Goal: Check status: Check status

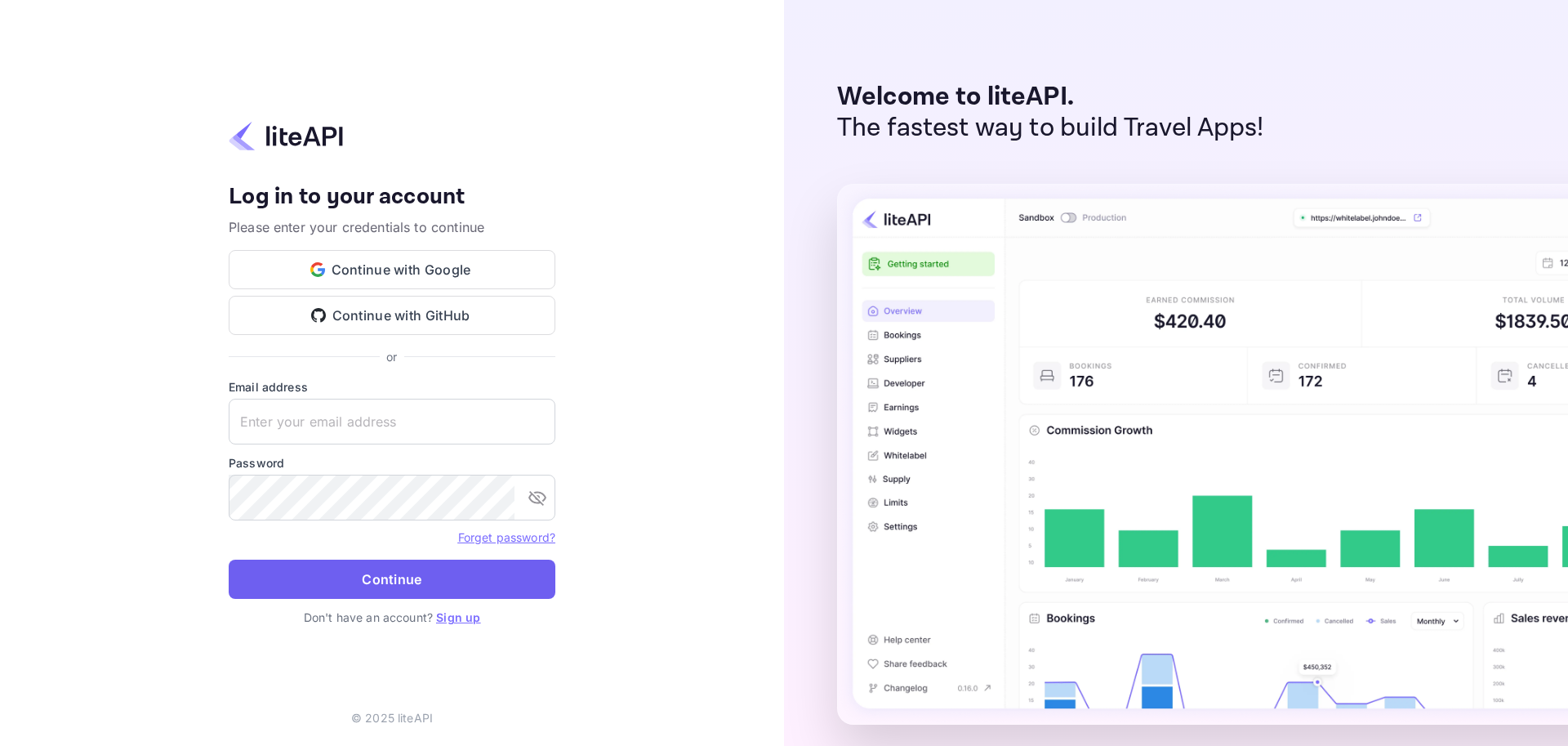
type input "[EMAIL_ADDRESS][DOMAIN_NAME]"
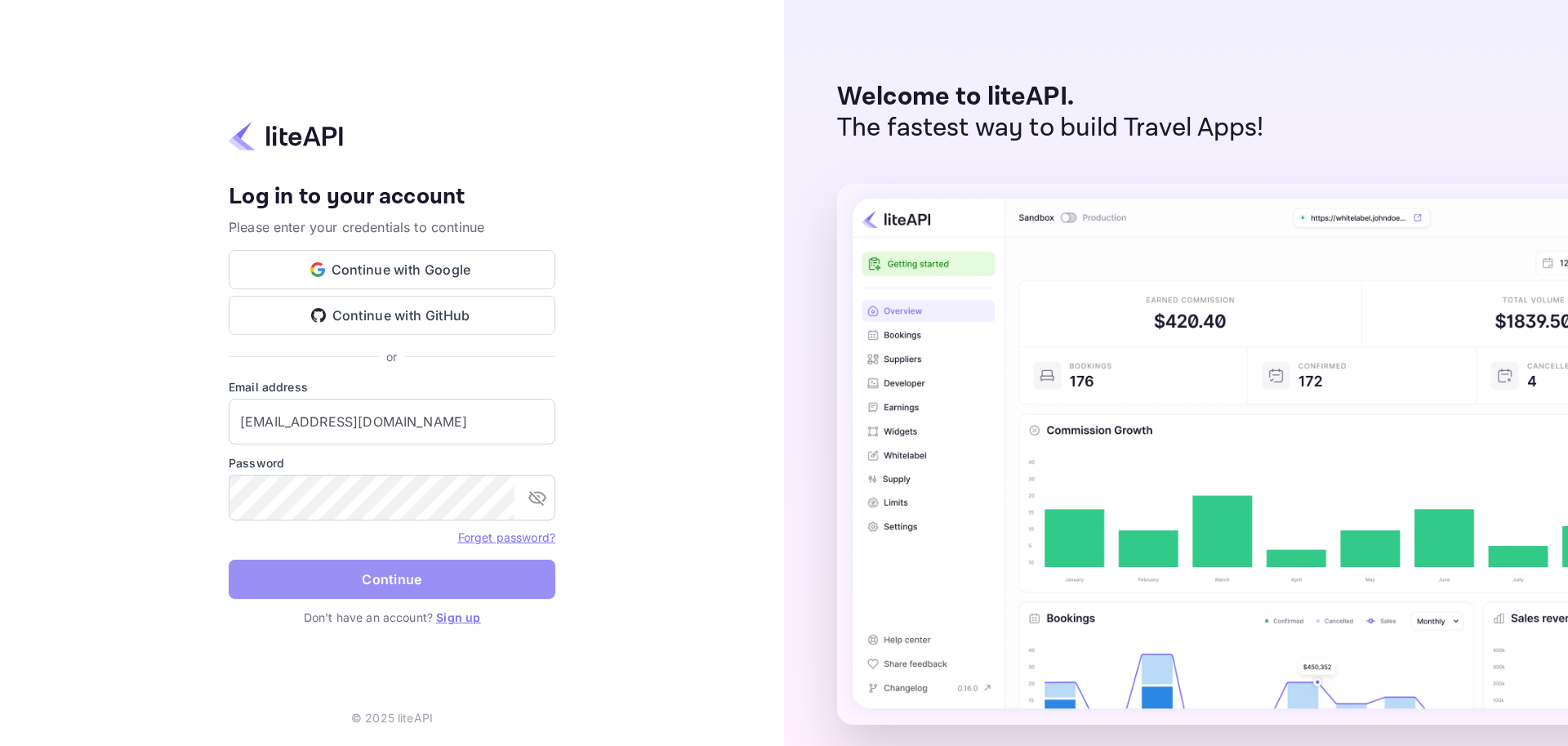
click at [377, 578] on button "Continue" at bounding box center [391, 579] width 326 height 39
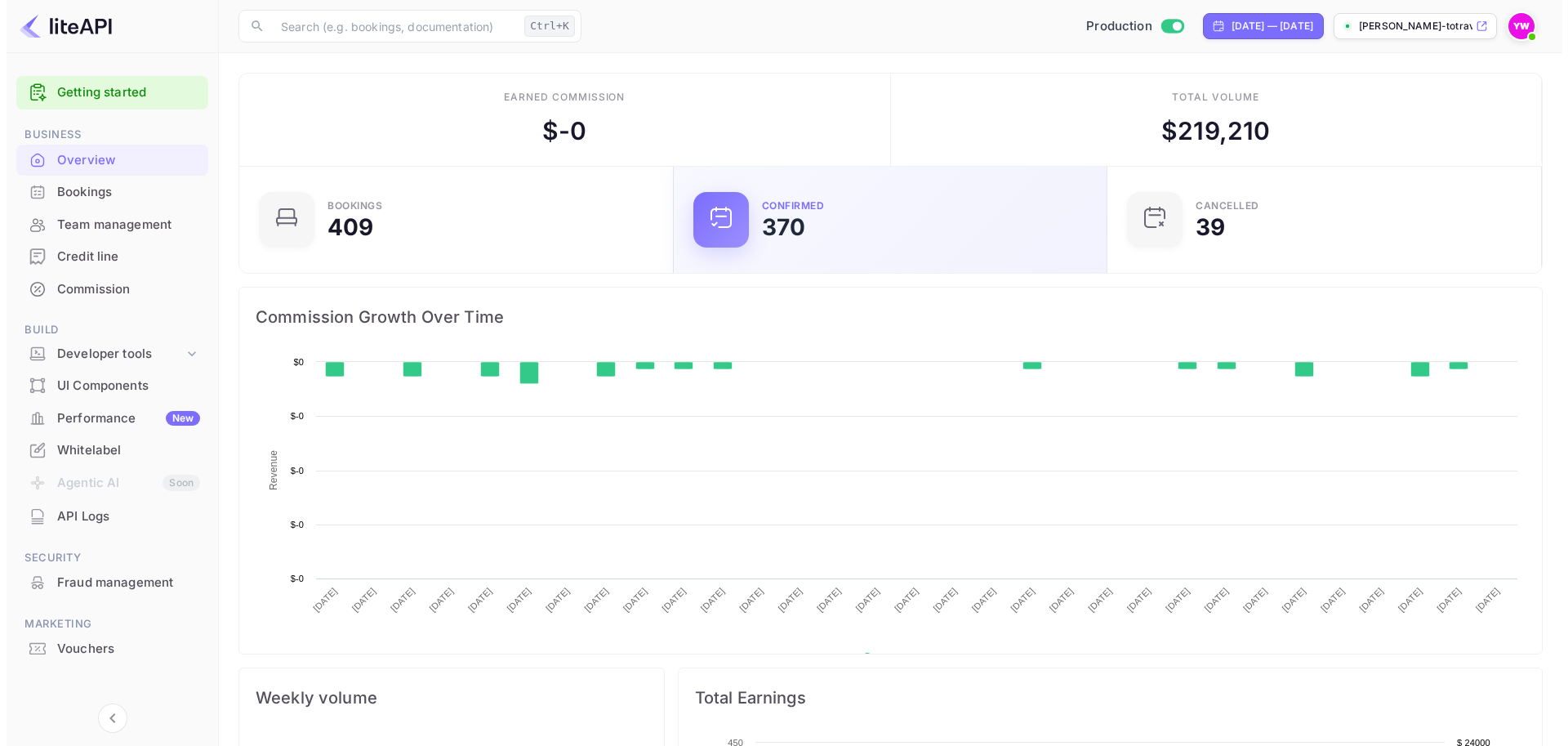
scroll to position [253, 412]
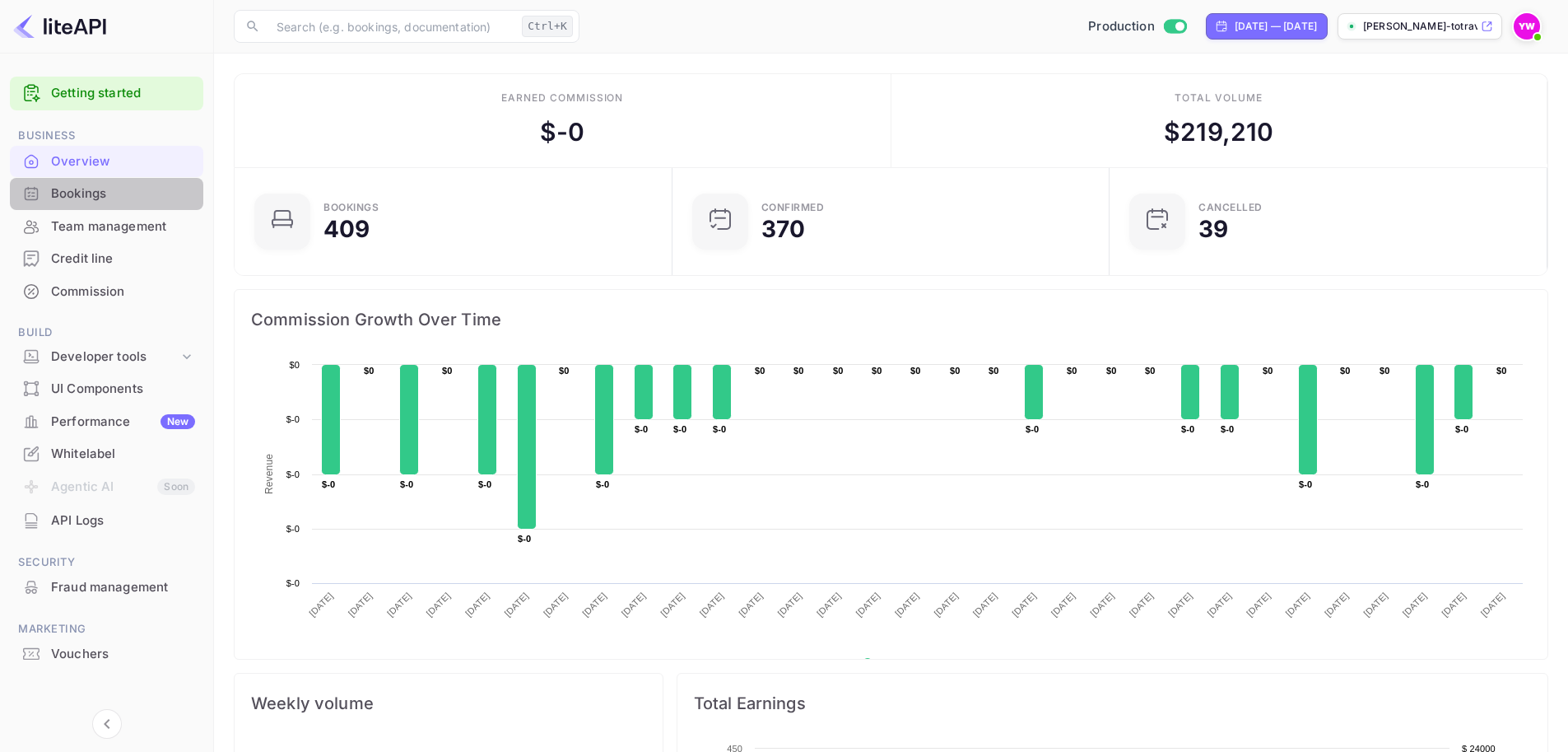
click at [79, 192] on div "Bookings" at bounding box center [123, 194] width 144 height 19
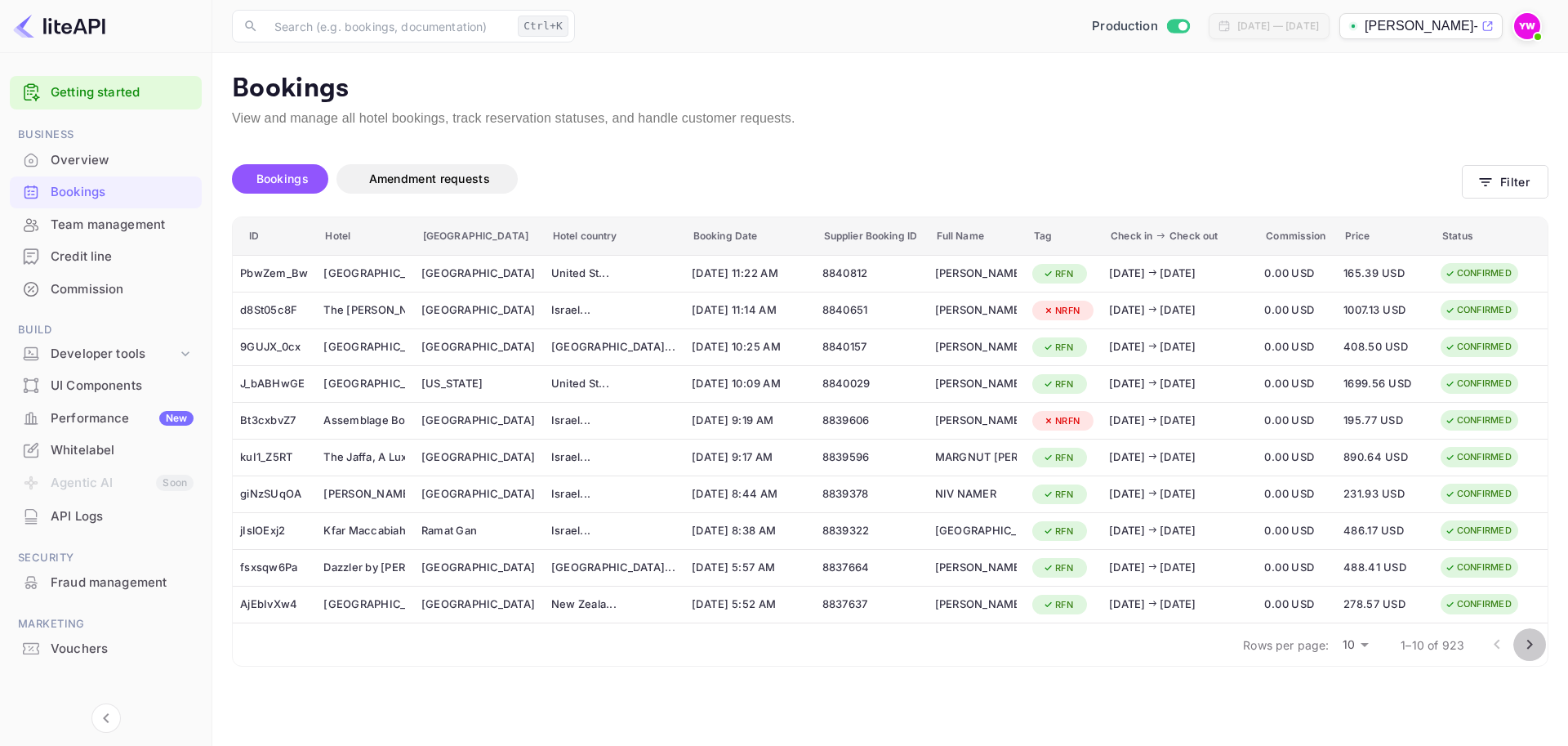
click at [1527, 649] on icon "Go to next page" at bounding box center [1529, 645] width 6 height 10
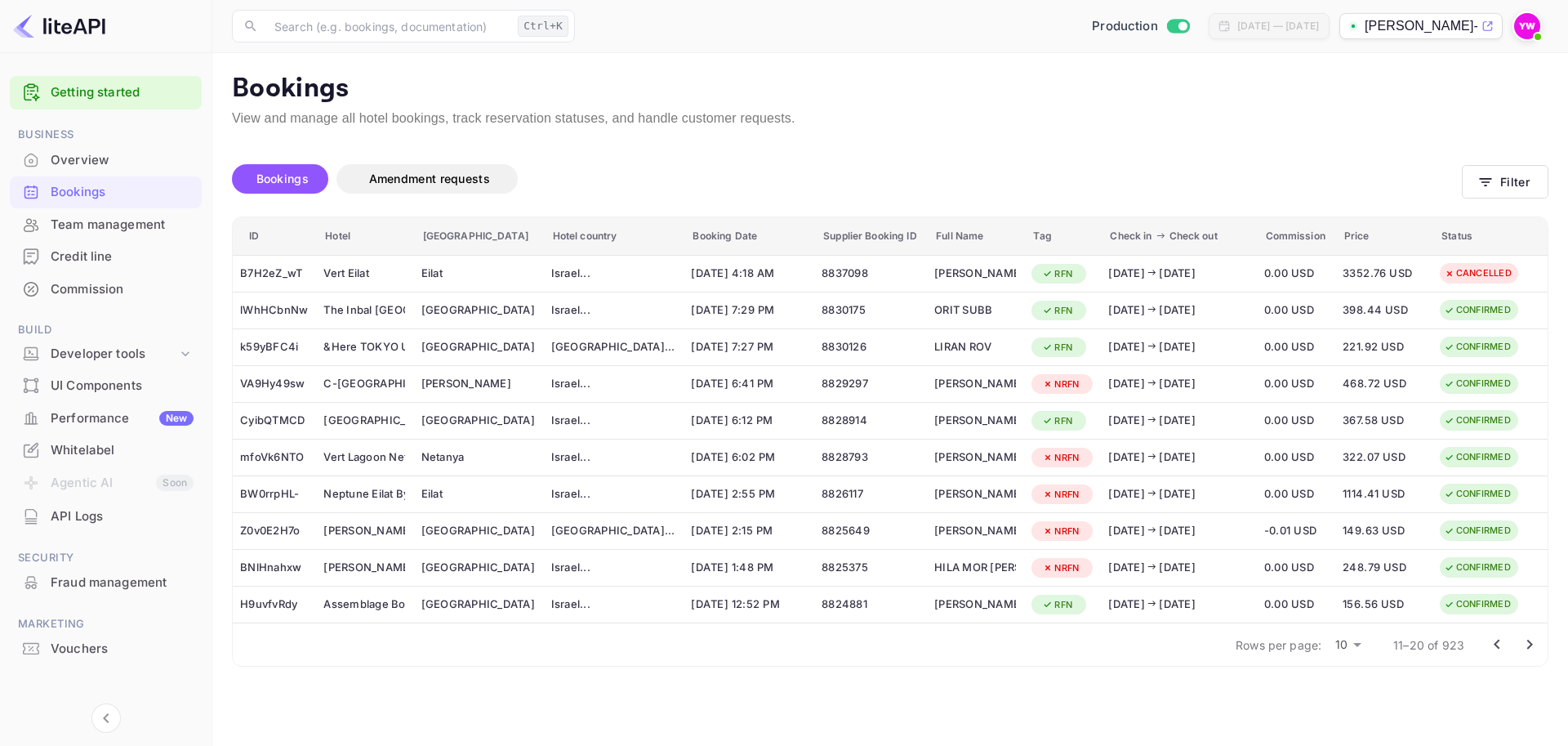
click at [1497, 643] on icon "Go to previous page" at bounding box center [1496, 645] width 19 height 19
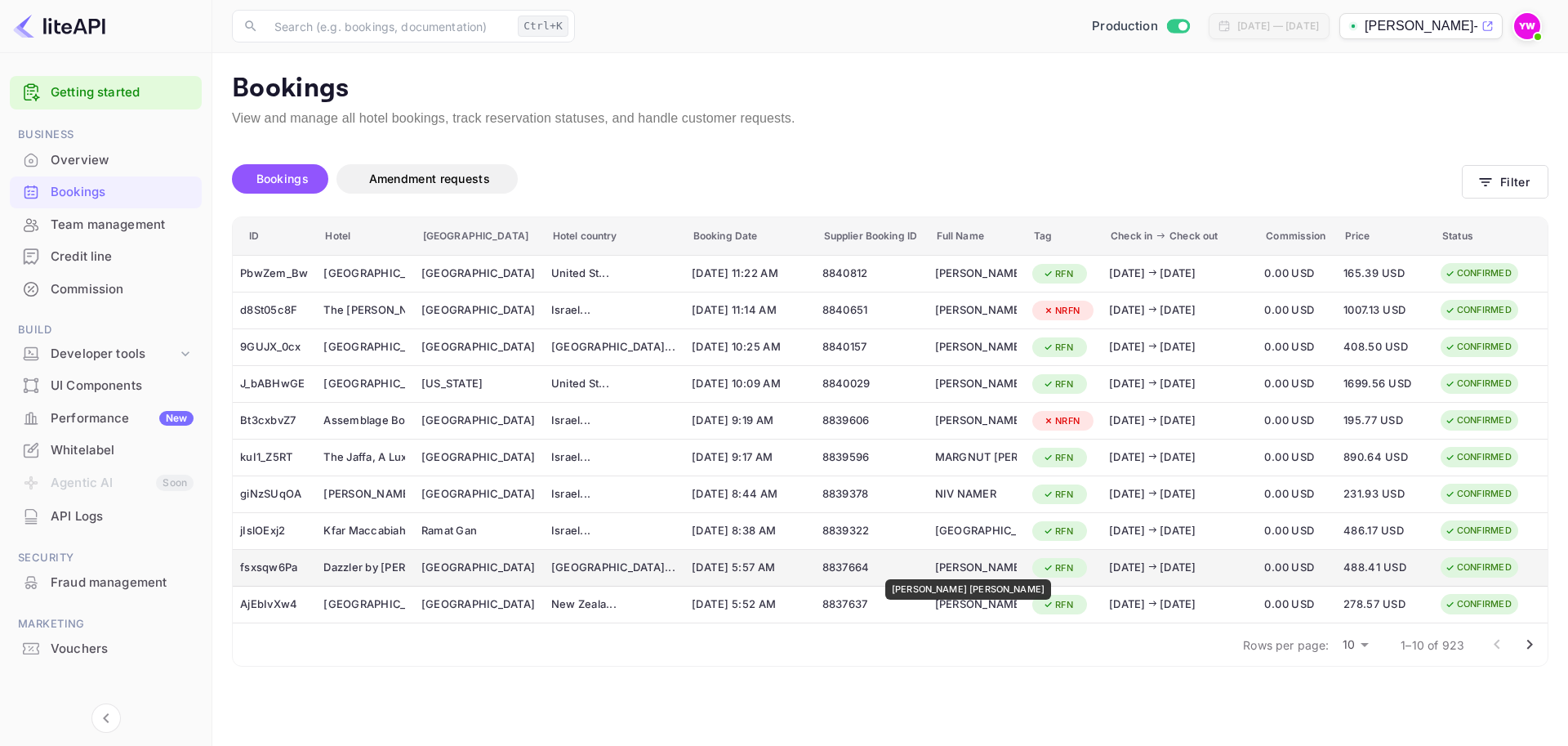
click at [935, 568] on div "KEVIN BENEDYKT" at bounding box center [975, 568] width 82 height 26
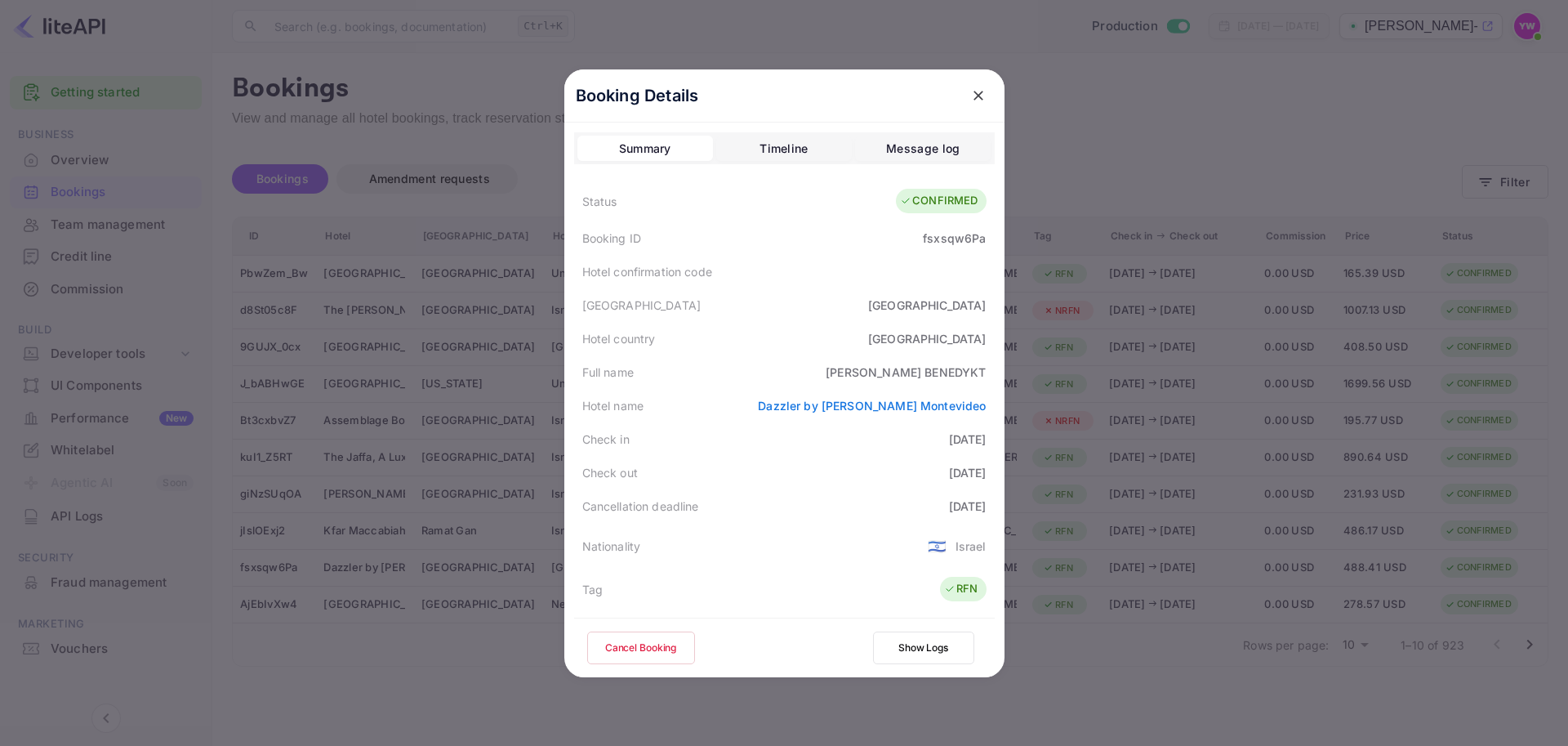
click at [971, 101] on icon "close" at bounding box center [978, 95] width 16 height 16
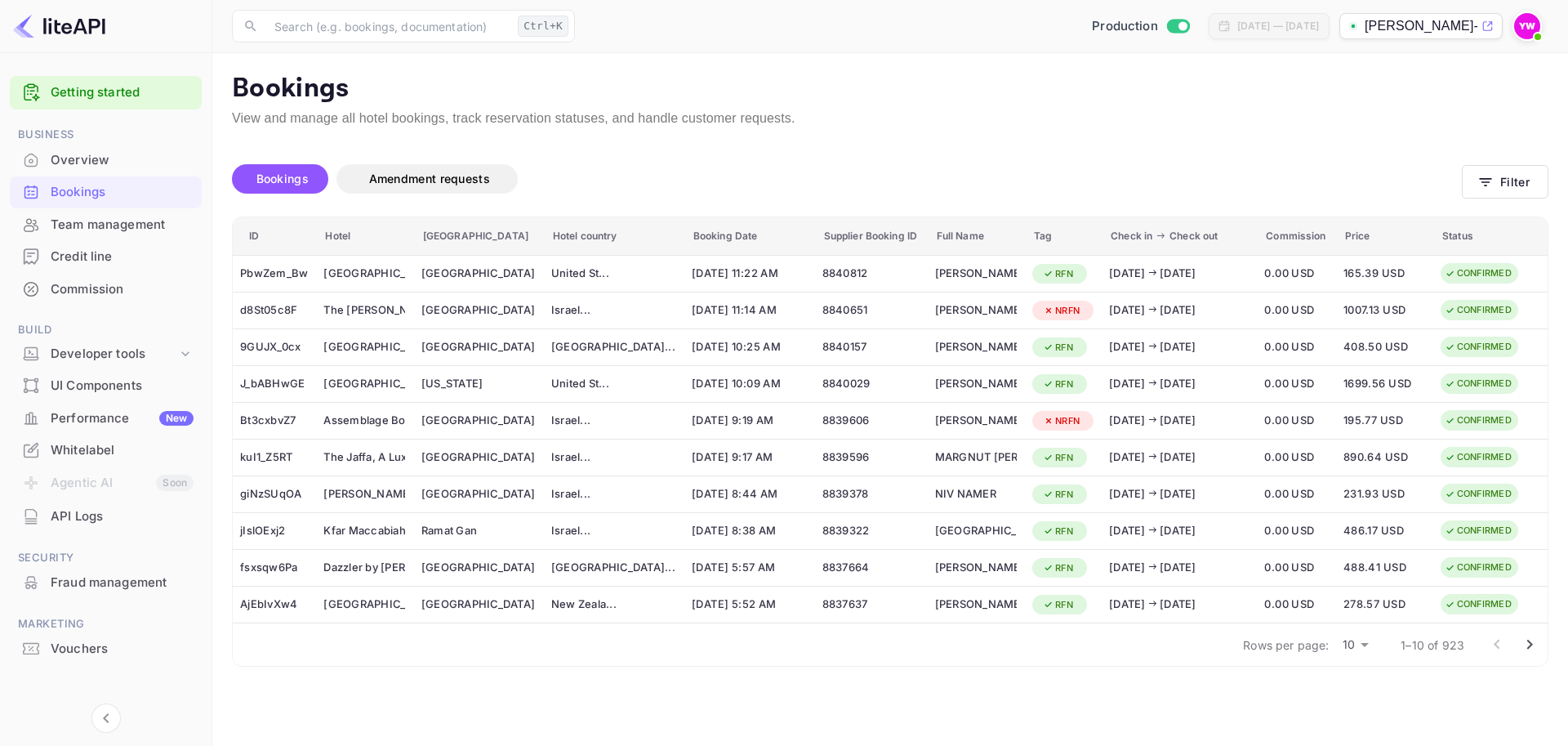
click at [1528, 639] on icon "Go to next page" at bounding box center [1529, 645] width 19 height 19
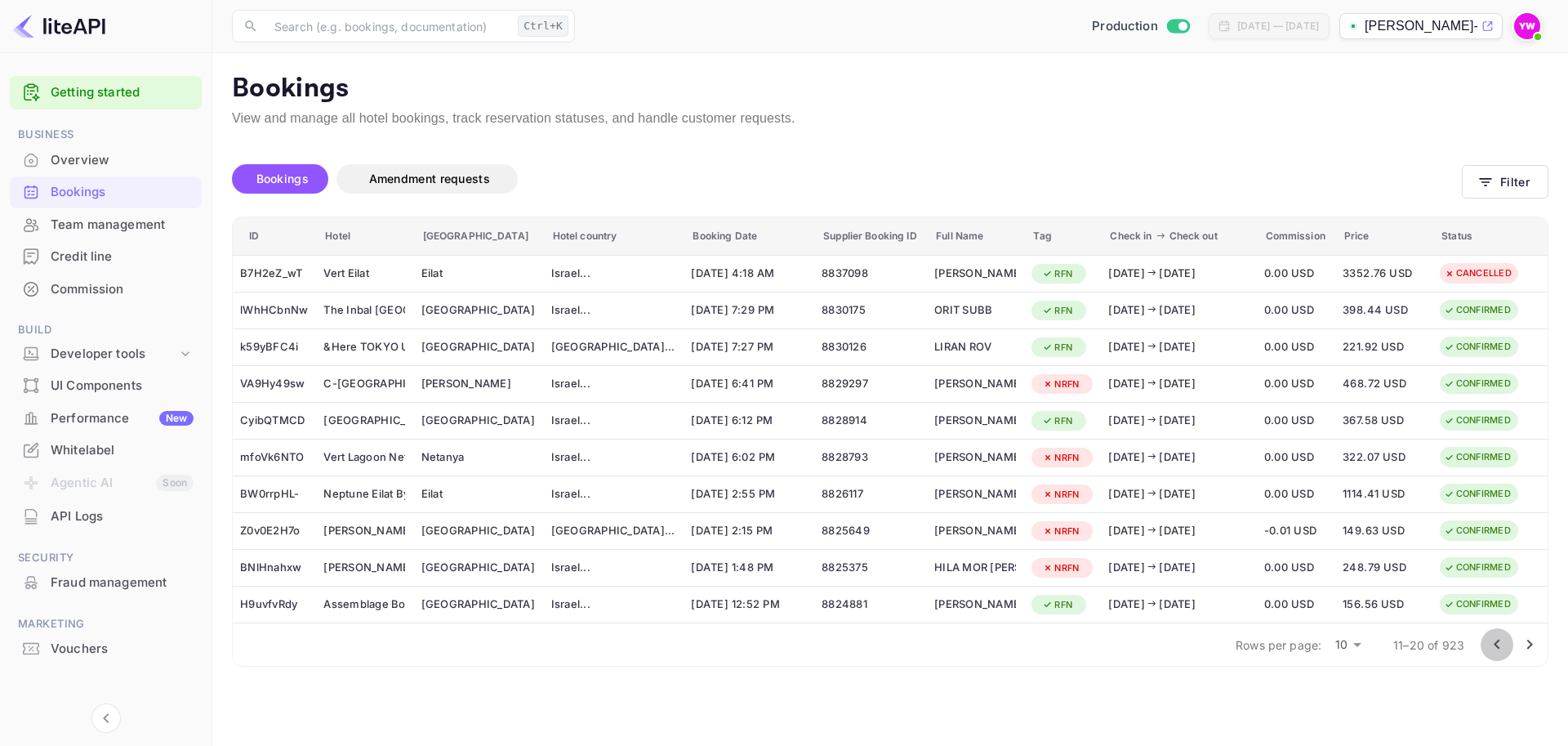
click at [1499, 641] on icon "Go to previous page" at bounding box center [1496, 645] width 19 height 19
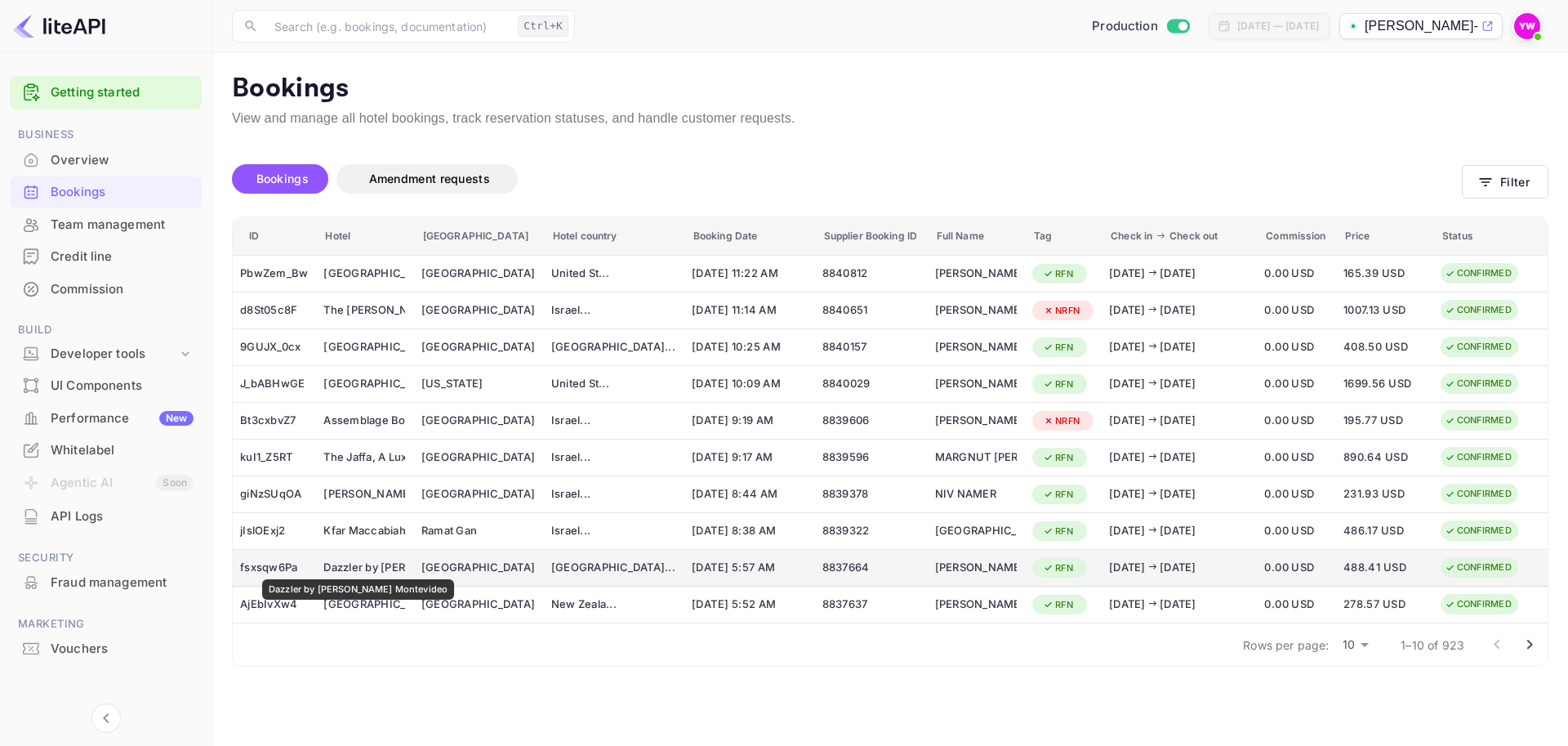
click at [343, 568] on div "Dazzler by Wyndham Montevideo" at bounding box center [364, 568] width 82 height 26
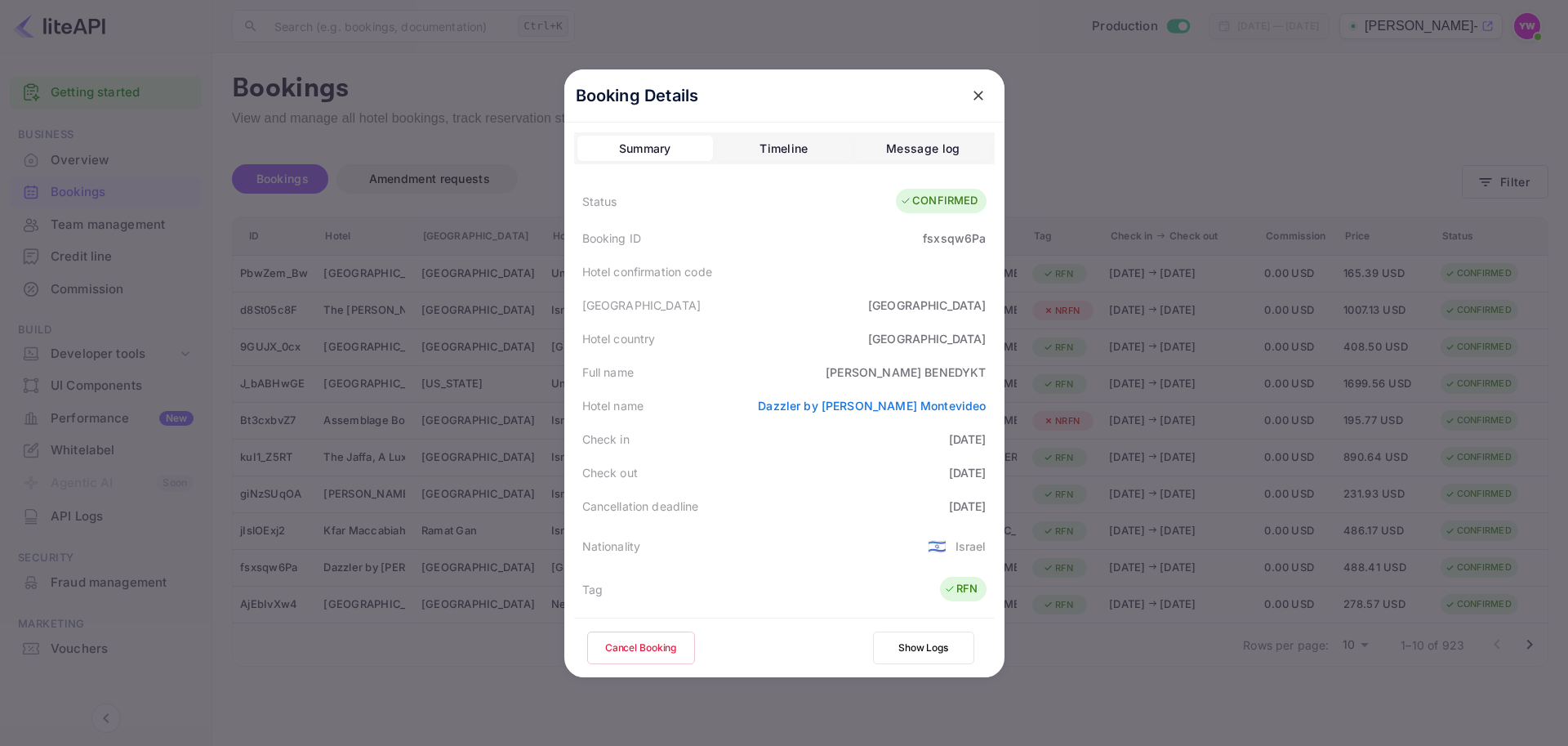
click at [972, 91] on icon "close" at bounding box center [978, 95] width 16 height 16
